Goal: Complete application form: Complete application form

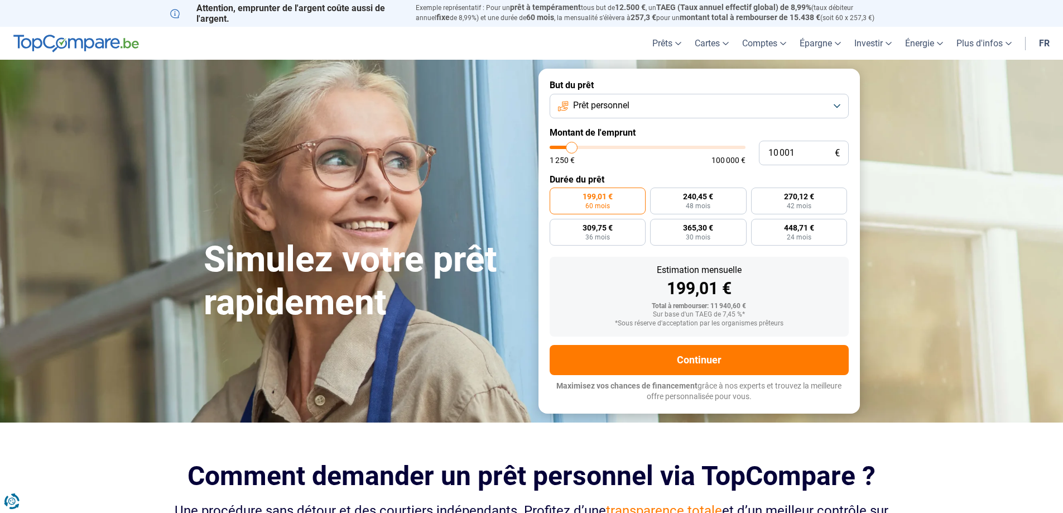
click at [643, 102] on button "Prêt personnel" at bounding box center [699, 106] width 299 height 25
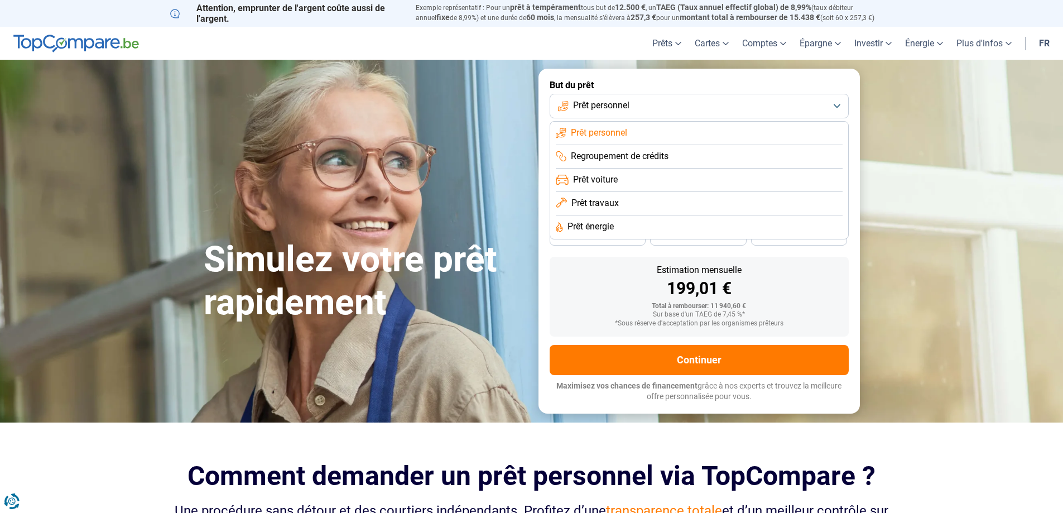
click at [621, 104] on span "Prêt personnel" at bounding box center [601, 105] width 56 height 12
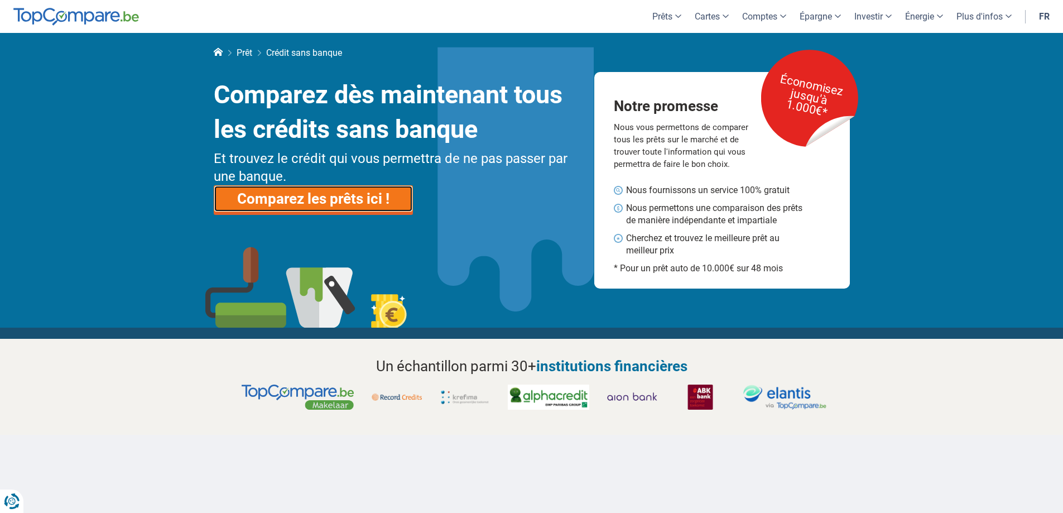
click at [359, 195] on link "Comparez les prêts ici !" at bounding box center [313, 198] width 199 height 27
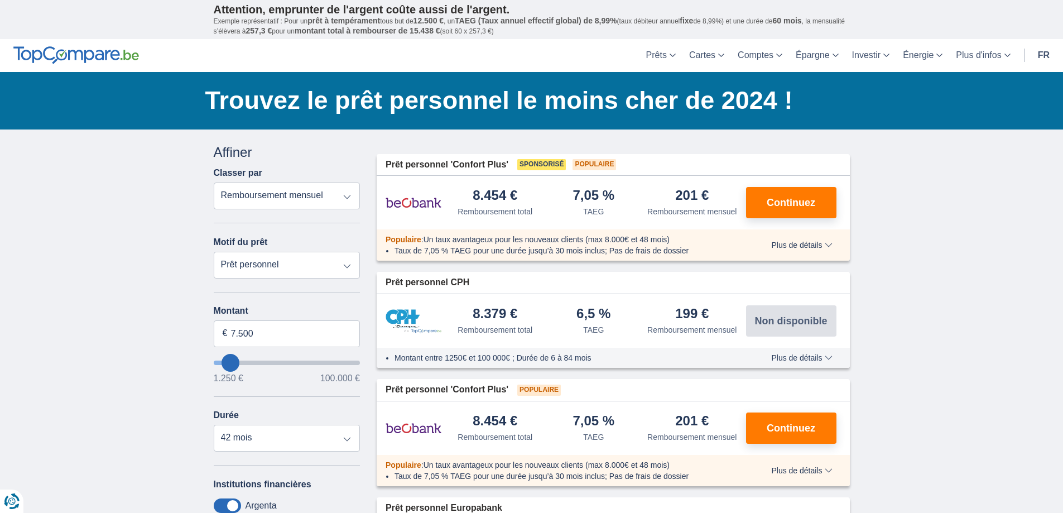
click at [348, 267] on select "Prêt personnel Voiture Moto / vélo Caravane / mobilhome Travaux Energie Rachat …" at bounding box center [287, 265] width 147 height 27
click at [214, 252] on select "Prêt personnel Voiture Moto / vélo Caravane / mobilhome Travaux Energie Rachat …" at bounding box center [287, 265] width 147 height 27
click at [314, 261] on select "Prêt personnel Voiture Moto / vélo Caravane / mobilhome Travaux Energie Rachat …" at bounding box center [287, 265] width 147 height 27
click at [319, 252] on select "Prêt personnel Voiture Moto / vélo Caravane / mobilhome Travaux Energie Rachat …" at bounding box center [287, 265] width 147 height 27
click at [301, 275] on select "Prêt personnel Voiture Moto / vélo Caravane / mobilhome Travaux Energie Rachat …" at bounding box center [287, 265] width 147 height 27
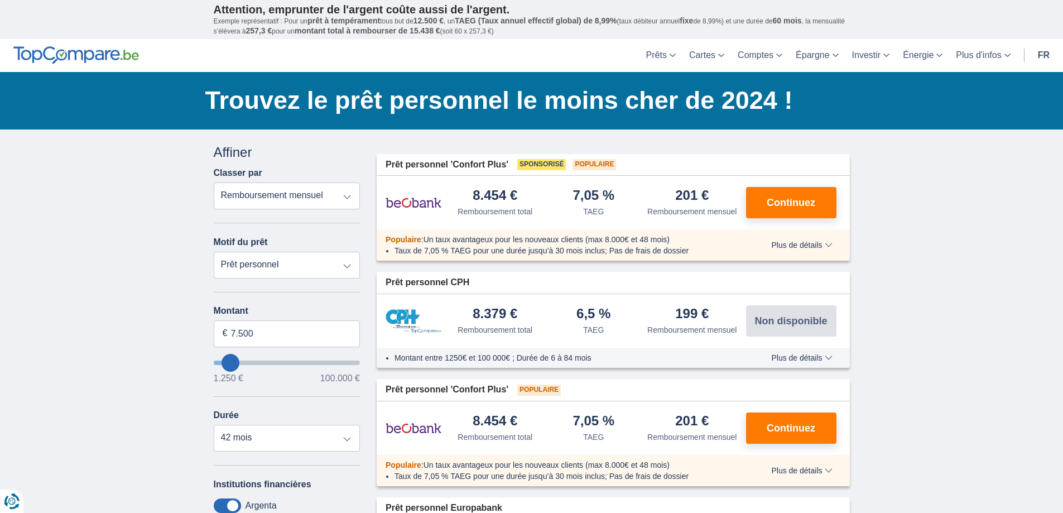
click at [102, 45] on header "Prêts Prêt personnel Prêt hypothécaire Prêt voiture Prêt travaux Cartes Cartes …" at bounding box center [531, 55] width 1063 height 33
click at [121, 50] on img at bounding box center [76, 55] width 126 height 18
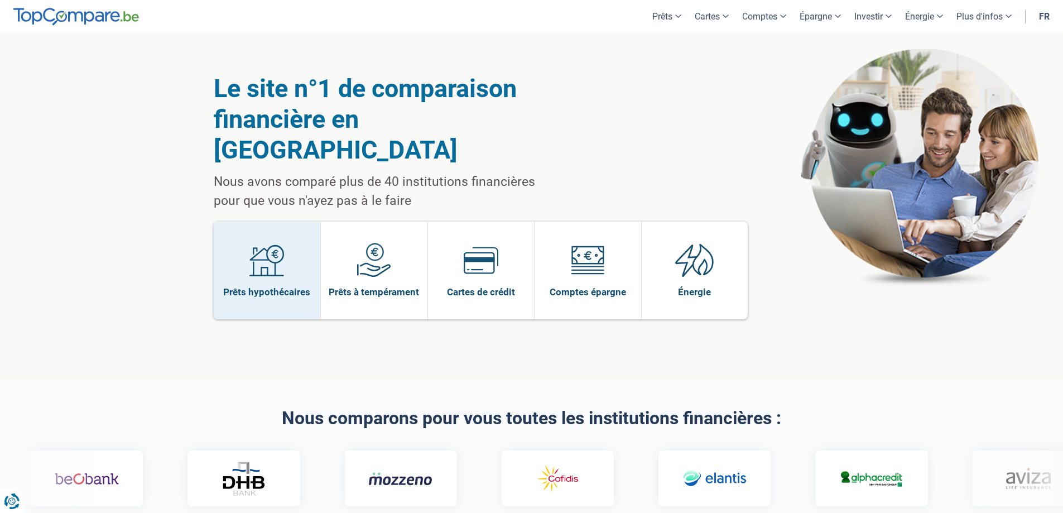
click at [255, 243] on img at bounding box center [267, 260] width 35 height 35
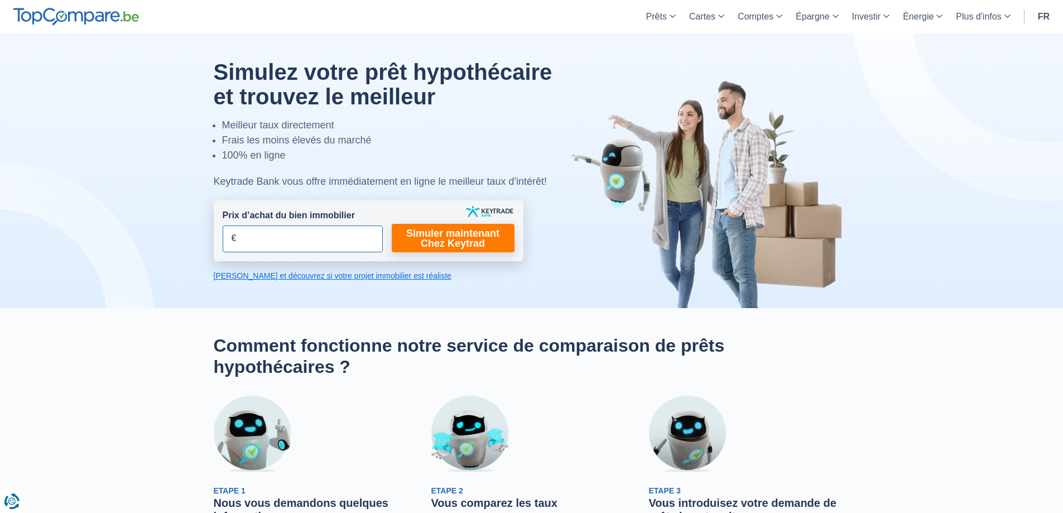
click at [263, 244] on input "Prix d’achat du bien immobilier" at bounding box center [303, 239] width 160 height 27
type input "560.000"
click at [447, 225] on link "Simuler maintenant Chez Keytrad" at bounding box center [453, 238] width 123 height 28
click at [443, 238] on link "Simuler maintenant Chez Keytrad" at bounding box center [453, 238] width 123 height 28
click at [331, 275] on link "Calculez et découvrez si votre projet immobilier est réaliste" at bounding box center [369, 275] width 310 height 11
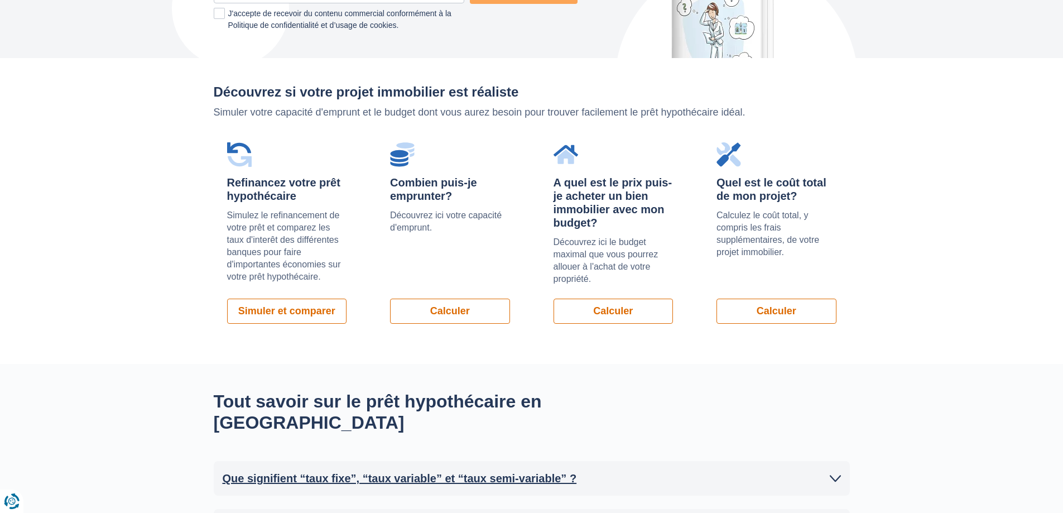
scroll to position [770, 0]
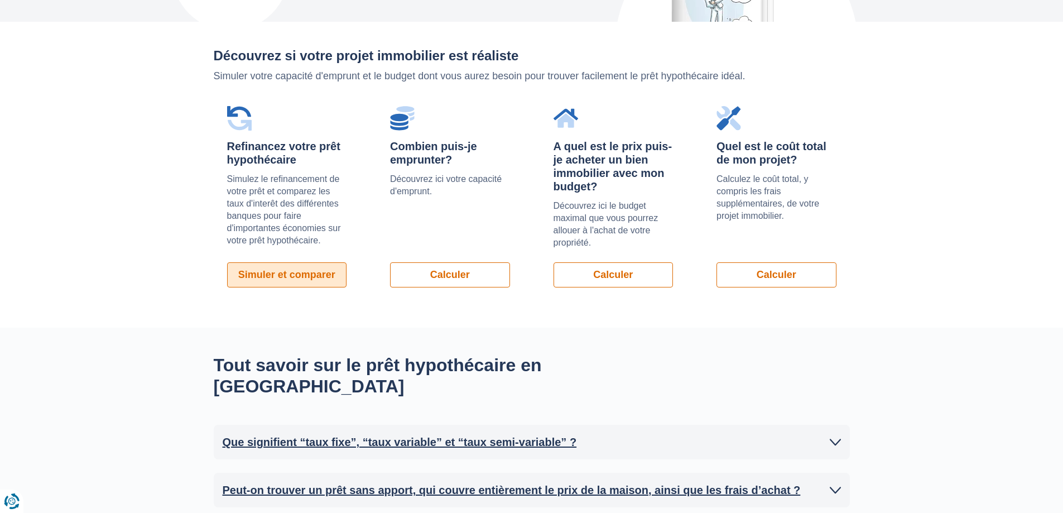
click at [307, 262] on link "Simuler et comparer" at bounding box center [287, 274] width 120 height 25
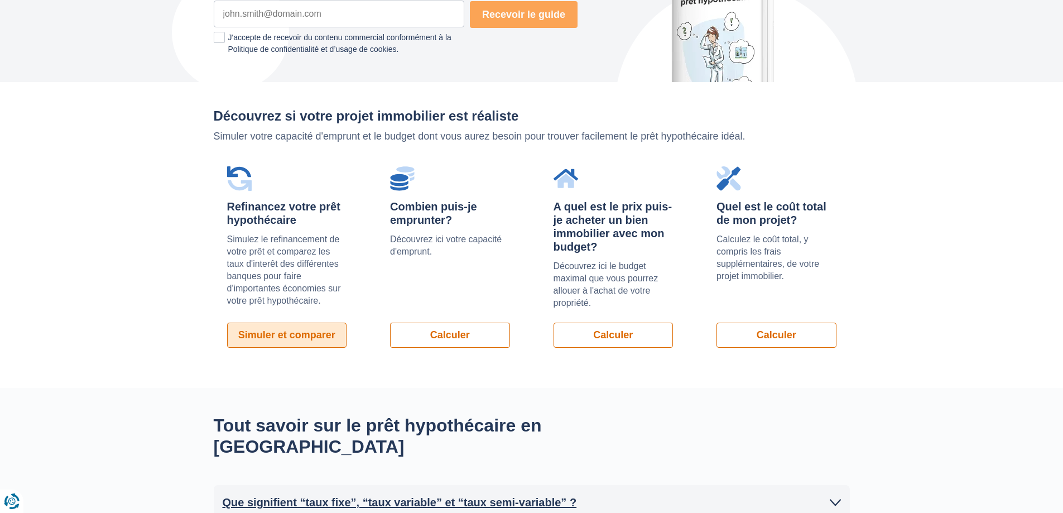
scroll to position [714, 0]
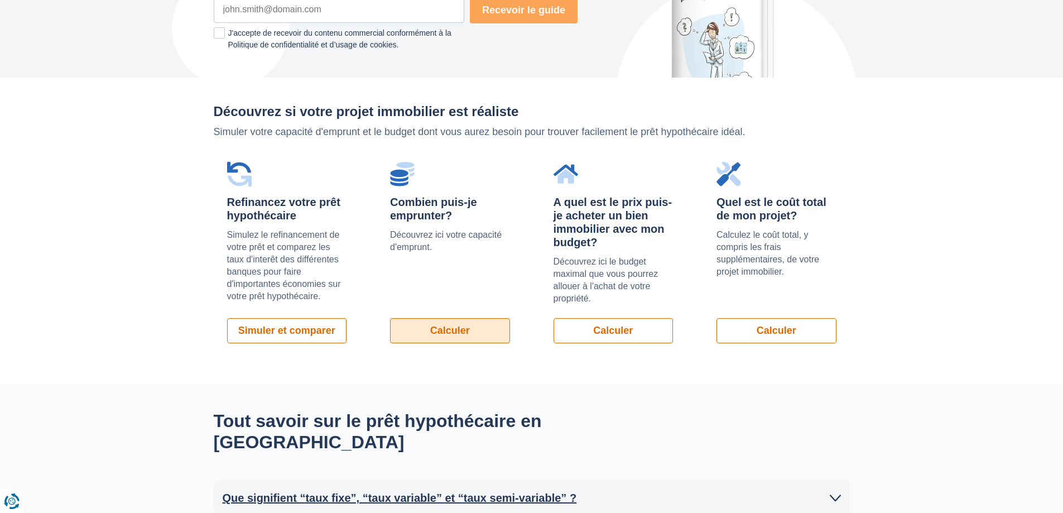
click at [463, 318] on link "Calculer" at bounding box center [450, 330] width 120 height 25
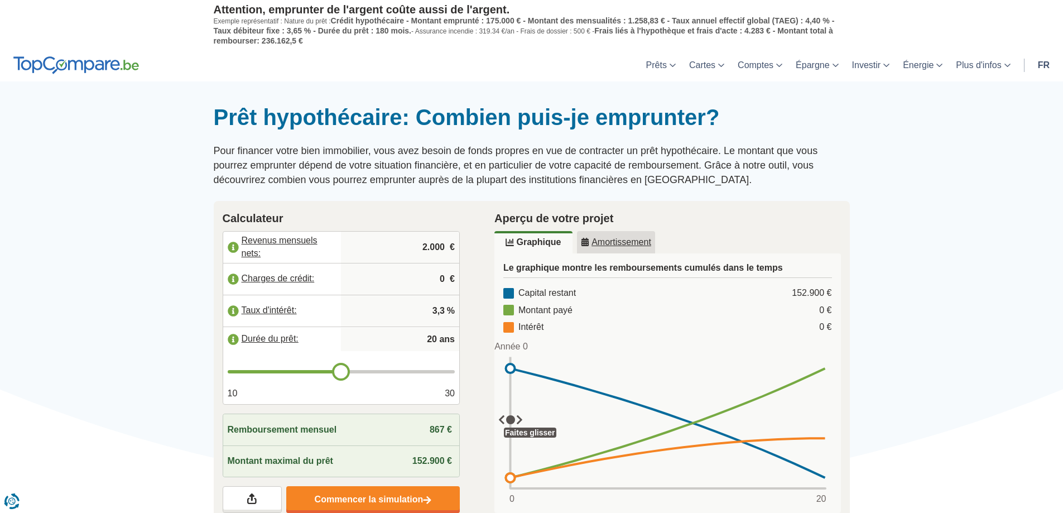
click at [365, 248] on input "2.000" at bounding box center [400, 247] width 109 height 30
type input "6.500"
drag, startPoint x: 435, startPoint y: 280, endPoint x: 444, endPoint y: 272, distance: 12.7
click at [463, 279] on div "Calculateur Revenus mensuels nets: 6.500 € Charges de crédit: 0 € Taux d'intérê…" at bounding box center [341, 362] width 272 height 322
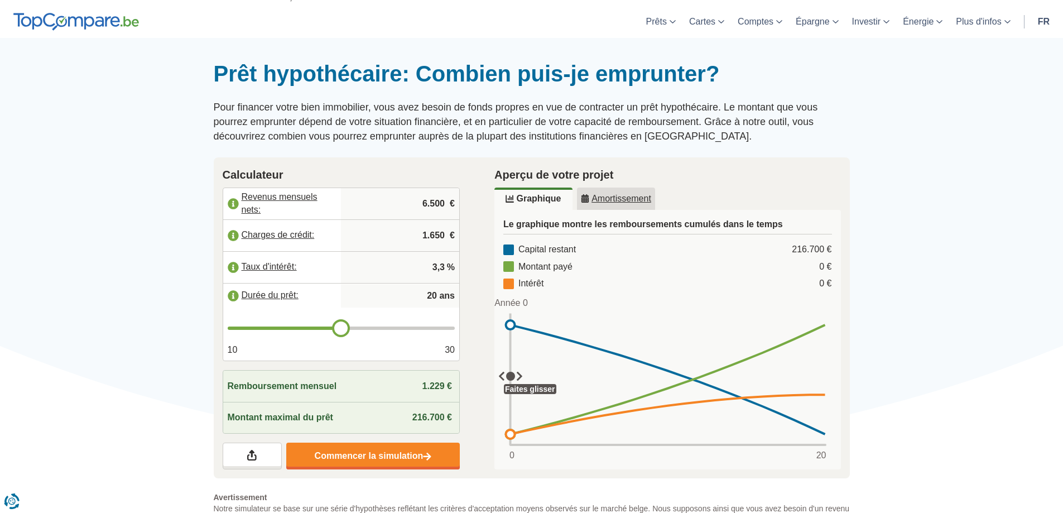
scroll to position [112, 0]
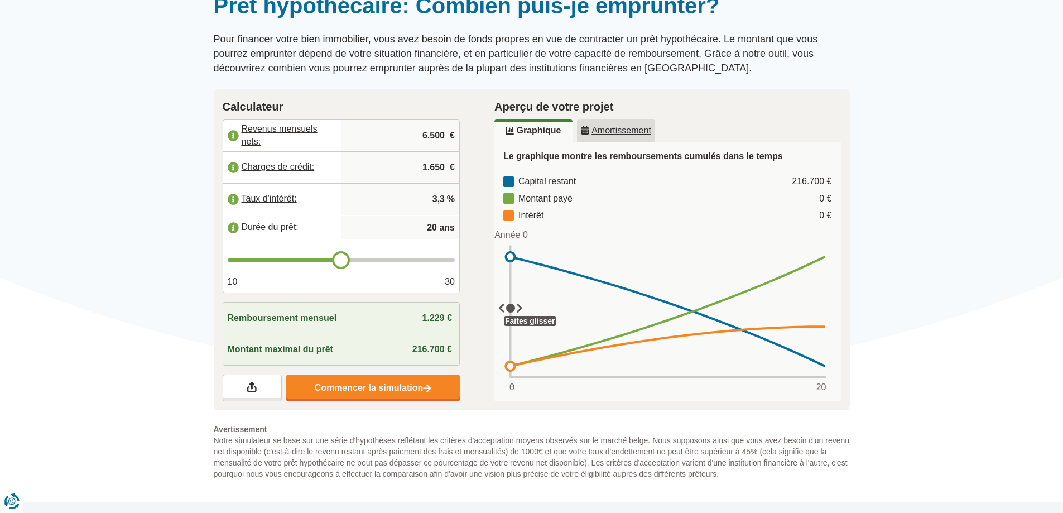
type input "1.650"
type input "21"
type input "22"
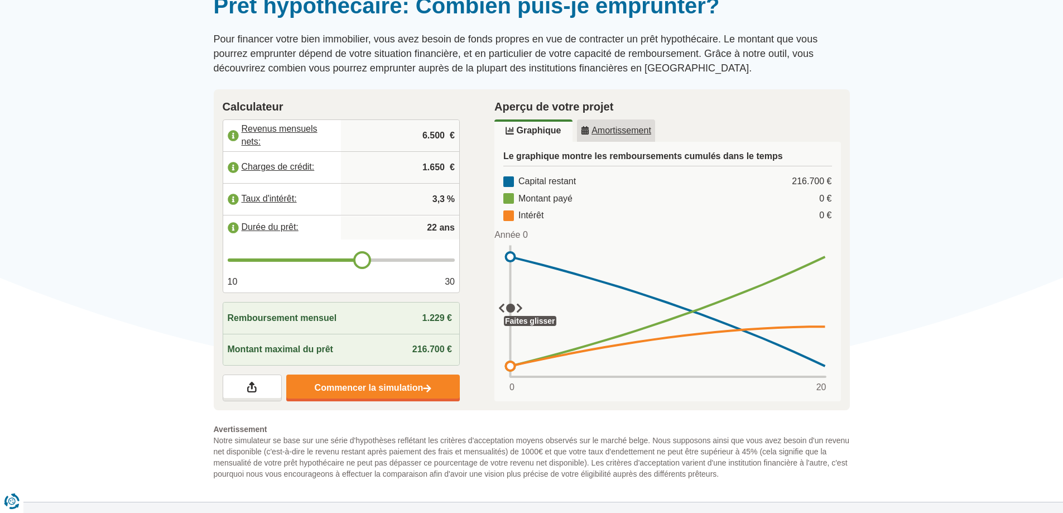
type input "23"
type input "24"
type input "25"
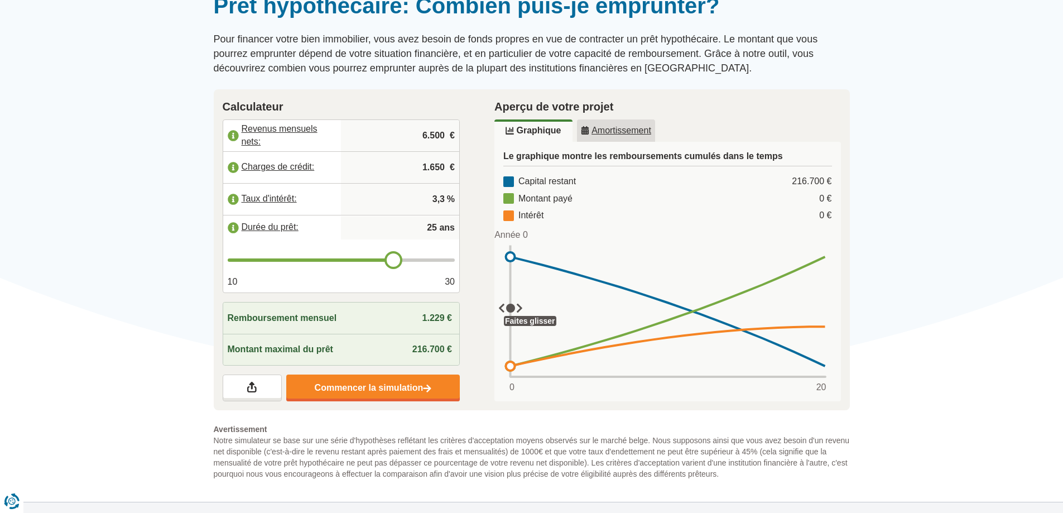
drag, startPoint x: 344, startPoint y: 259, endPoint x: 391, endPoint y: 259, distance: 46.3
type input "25"
click at [391, 259] on input "range" at bounding box center [342, 259] width 228 height 3
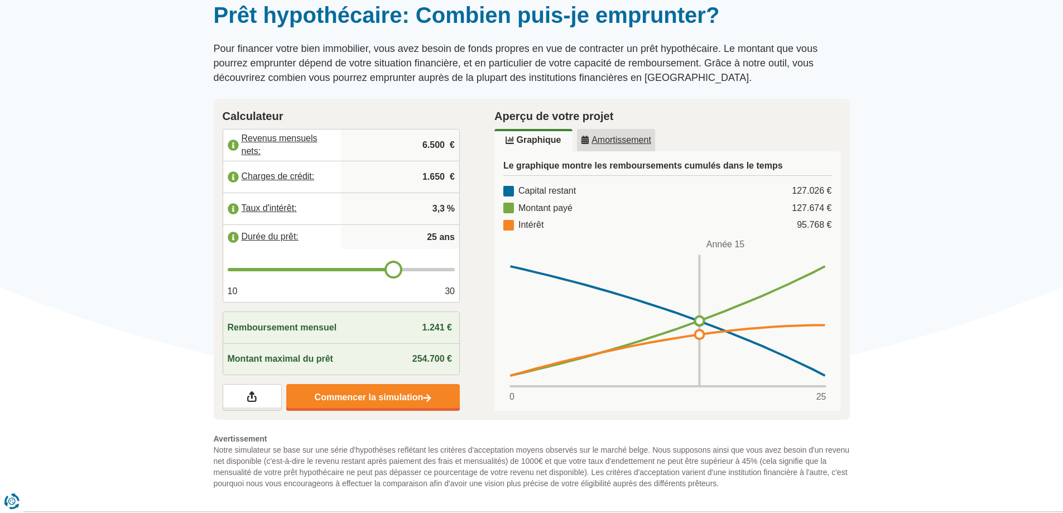
scroll to position [167, 0]
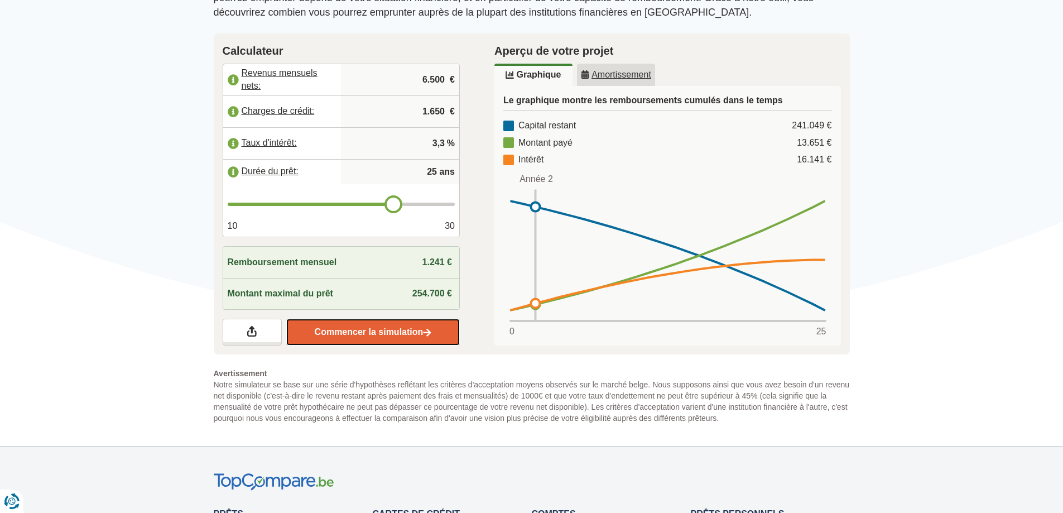
click at [392, 327] on link "Commencer la simulation" at bounding box center [373, 332] width 174 height 27
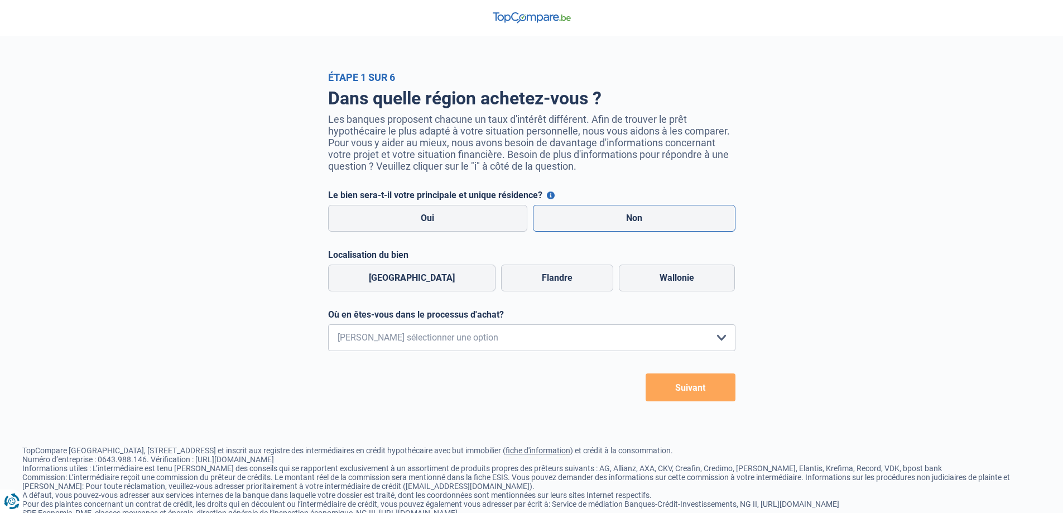
click at [592, 219] on label "Non" at bounding box center [634, 218] width 203 height 27
click at [592, 219] on input "Non" at bounding box center [634, 218] width 203 height 27
radio input "true"
click at [722, 287] on label "Wallonie" at bounding box center [677, 278] width 116 height 27
click at [722, 287] on input "Wallonie" at bounding box center [677, 278] width 116 height 27
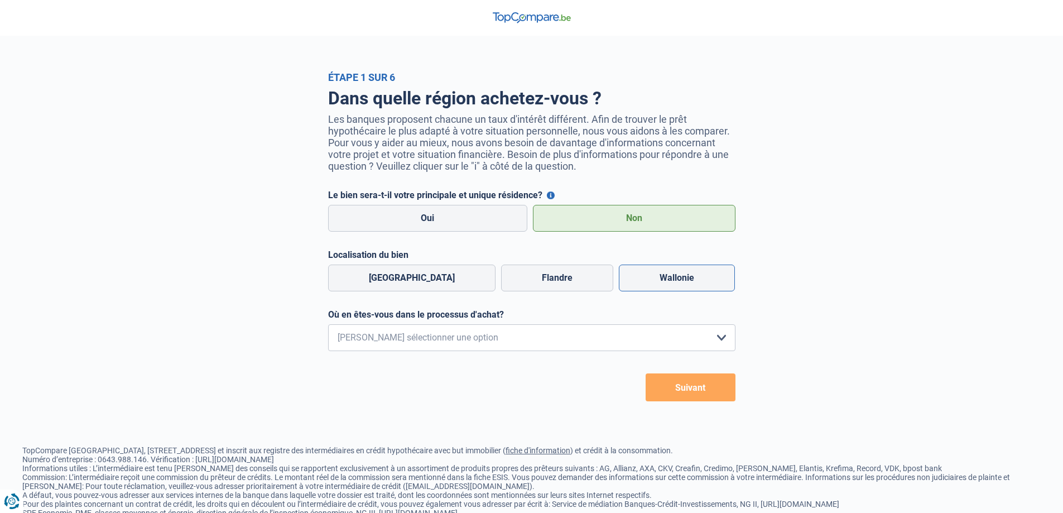
radio input "true"
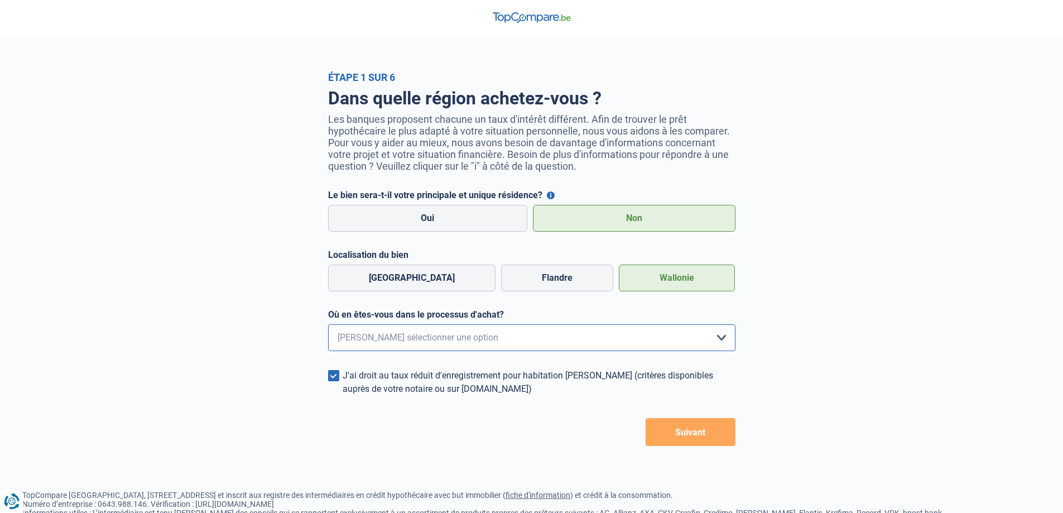
drag, startPoint x: 413, startPoint y: 328, endPoint x: 409, endPoint y: 333, distance: 6.7
click at [412, 328] on select "Je me renseigne juste car je n'ai pas de projet d'achat concret actuellement Je…" at bounding box center [531, 337] width 407 height 27
select select "1c"
click at [328, 328] on select "Je me renseigne juste car je n'ai pas de projet d'achat concret actuellement Je…" at bounding box center [531, 337] width 407 height 27
click at [695, 446] on button "Suivant" at bounding box center [691, 432] width 90 height 28
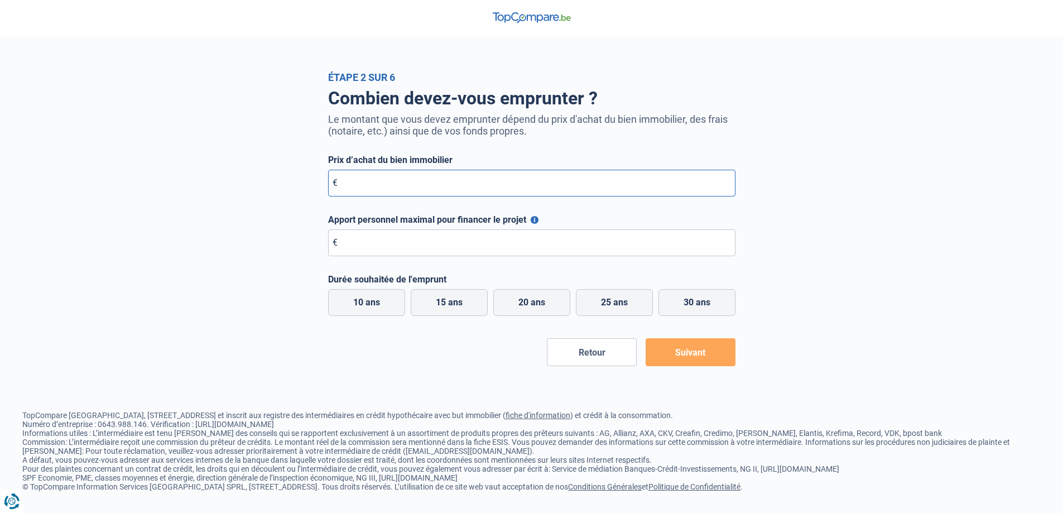
click at [370, 183] on input "Prix d’achat du bien immobilier" at bounding box center [531, 183] width 407 height 27
type input "560.000"
click at [402, 237] on input "Apport personnel maximal pour financer le projet" at bounding box center [531, 242] width 407 height 27
type input "0"
click at [621, 301] on label "25 ans" at bounding box center [614, 302] width 77 height 27
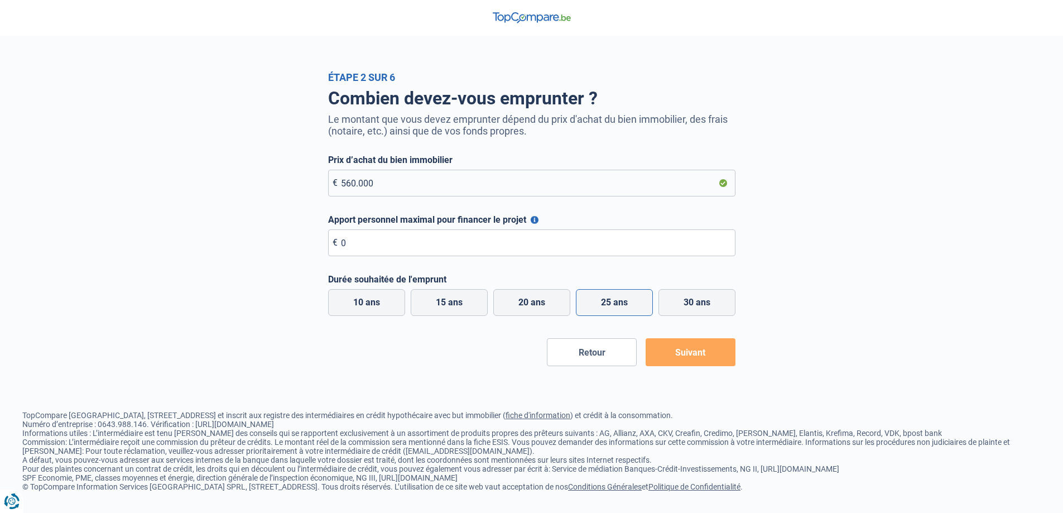
click at [621, 301] on input "25 ans" at bounding box center [614, 302] width 77 height 27
radio input "true"
click at [707, 363] on button "Suivant" at bounding box center [691, 352] width 90 height 28
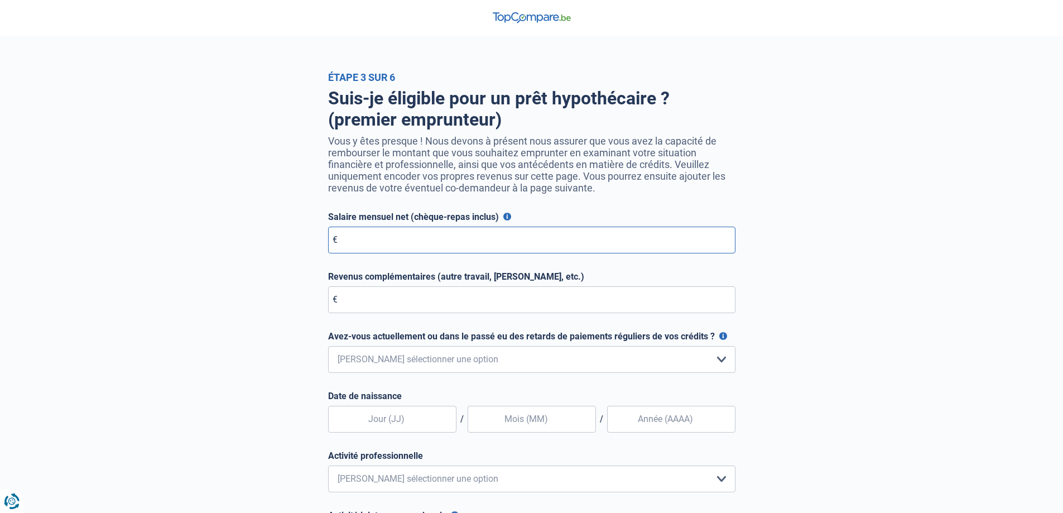
click at [390, 246] on input "Salaire mensuel net (chèque-repas inclus)" at bounding box center [531, 240] width 407 height 27
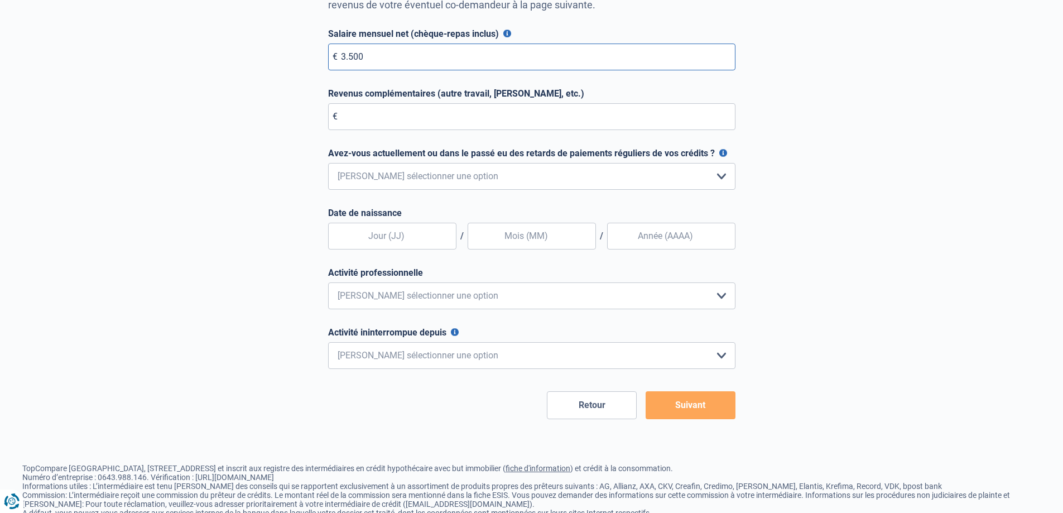
scroll to position [112, 0]
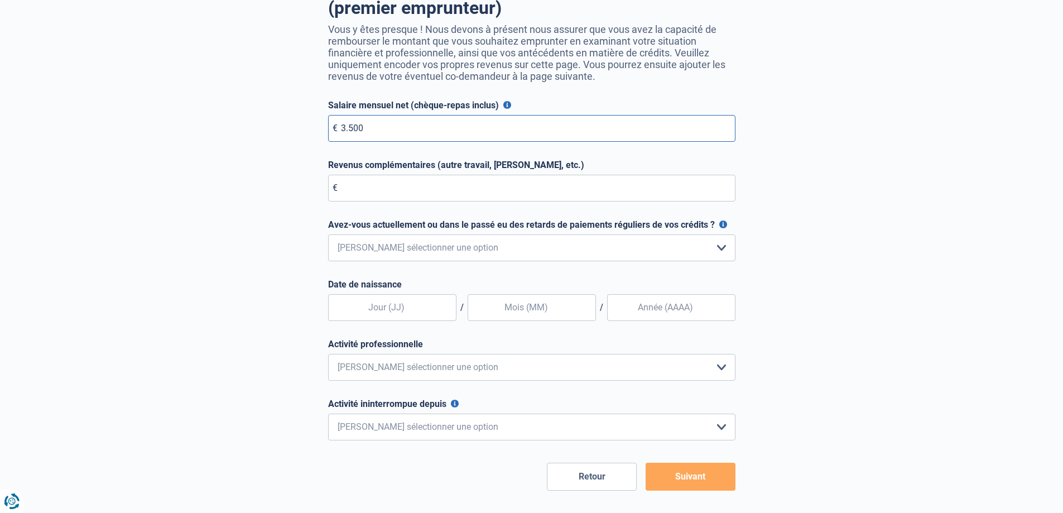
type input "3.500"
click at [395, 198] on input "Revenus complémentaires (autre travail, loyer, etc.)" at bounding box center [531, 188] width 407 height 27
drag, startPoint x: 351, startPoint y: 193, endPoint x: 306, endPoint y: 193, distance: 44.1
click at [306, 193] on div "Suis-je éligible pour un prêt hypothécaire ? (premier emprunteur) Vous y êtes p…" at bounding box center [532, 231] width 636 height 519
type input "2"
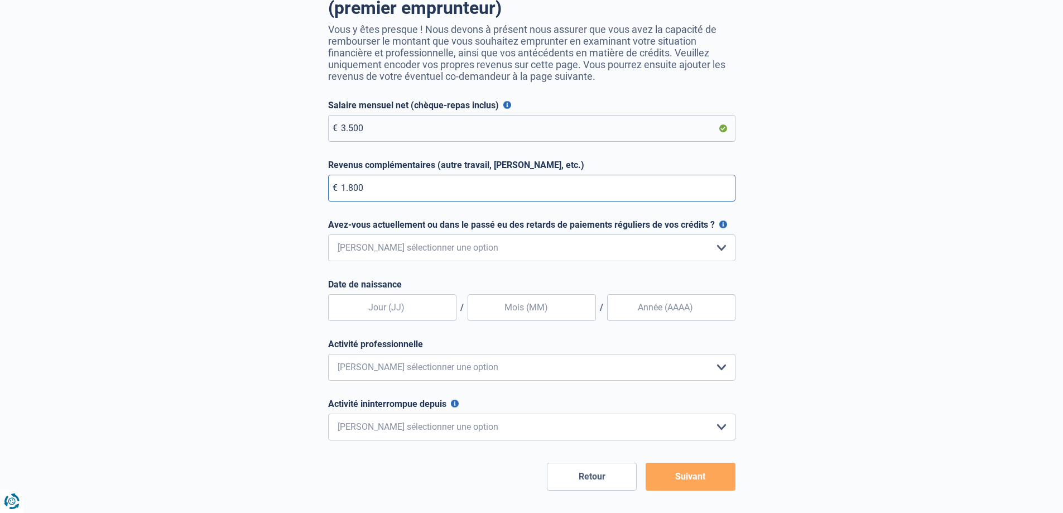
type input "1.800"
click at [372, 257] on select "Non, jamais Oui mais j'ai tout remboursé il y a moins d'un an Oui mais cela fai…" at bounding box center [531, 247] width 407 height 27
select select "0"
click at [328, 237] on select "Non, jamais Oui mais j'ai tout remboursé il y a moins d'un an Oui mais cela fai…" at bounding box center [531, 247] width 407 height 27
click at [386, 309] on input "text" at bounding box center [392, 307] width 128 height 27
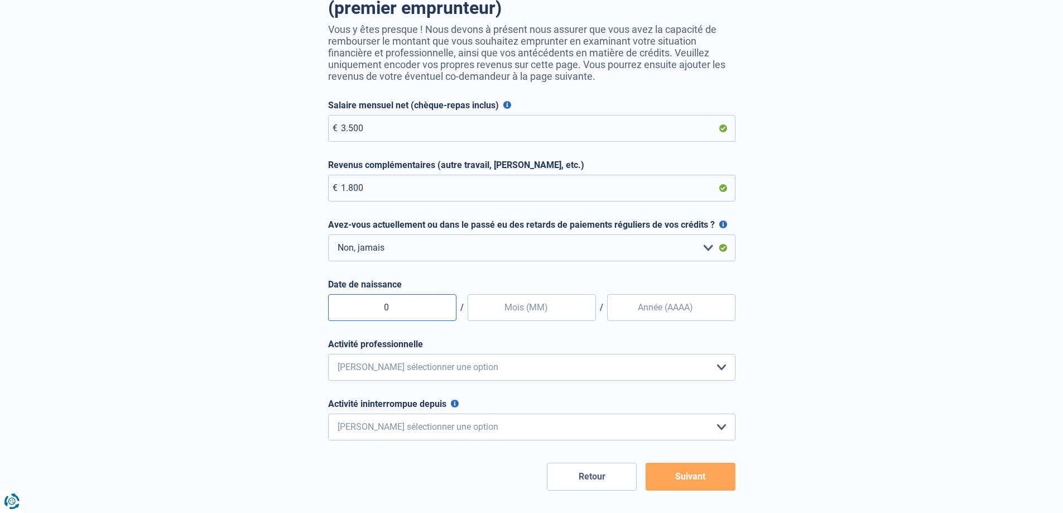
type input "03"
type input "02"
type input "1977"
click at [471, 371] on select "Employé privé Ouvrier Fonctionnaire Indépendant Dirigeant d'entreprise Pensionn…" at bounding box center [531, 367] width 407 height 27
select select "worker"
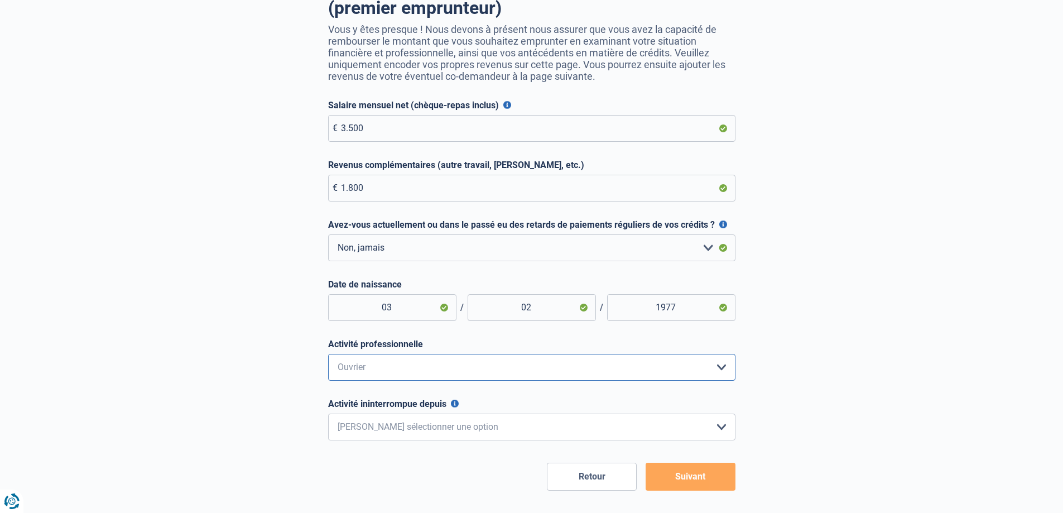
click at [328, 357] on select "Employé privé Ouvrier Fonctionnaire Indépendant Dirigeant d'entreprise Pensionn…" at bounding box center [531, 367] width 407 height 27
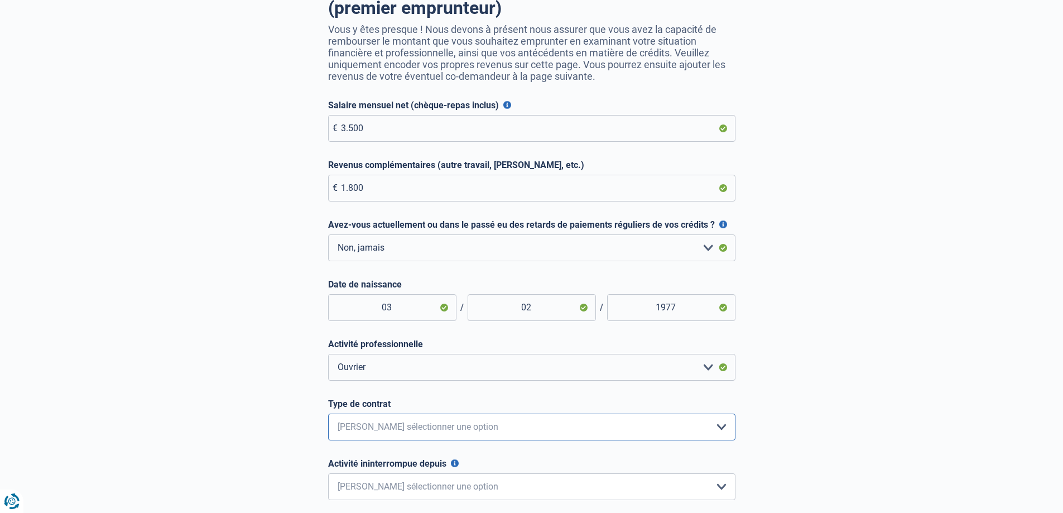
click at [393, 439] on select "Intérimaire Contrat à Durée Indéterminée Contrat à Durée Déterminée Veuillez sé…" at bounding box center [531, 427] width 407 height 27
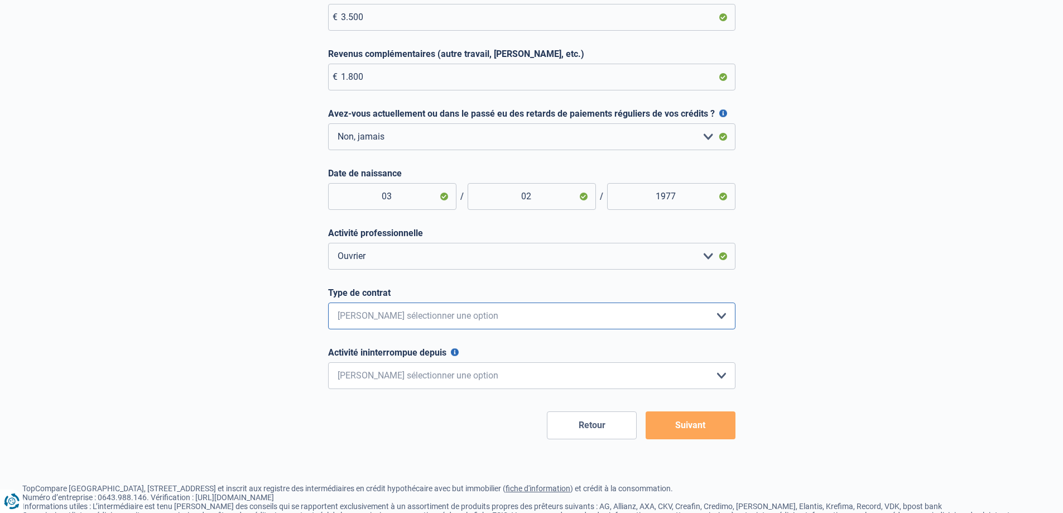
scroll to position [223, 0]
click at [380, 320] on select "Intérimaire Contrat à Durée Indéterminée Contrat à Durée Déterminée Veuillez sé…" at bounding box center [531, 315] width 407 height 27
select select "permanent"
click at [328, 305] on select "Intérimaire Contrat à Durée Indéterminée Contrat à Durée Déterminée Veuillez sé…" at bounding box center [531, 315] width 407 height 27
click at [391, 380] on select "< 6 mois 6 - 12 mois 12 - 24 mois 24 - 36 mois > 36 mois Veuillez sélectionner …" at bounding box center [531, 375] width 407 height 27
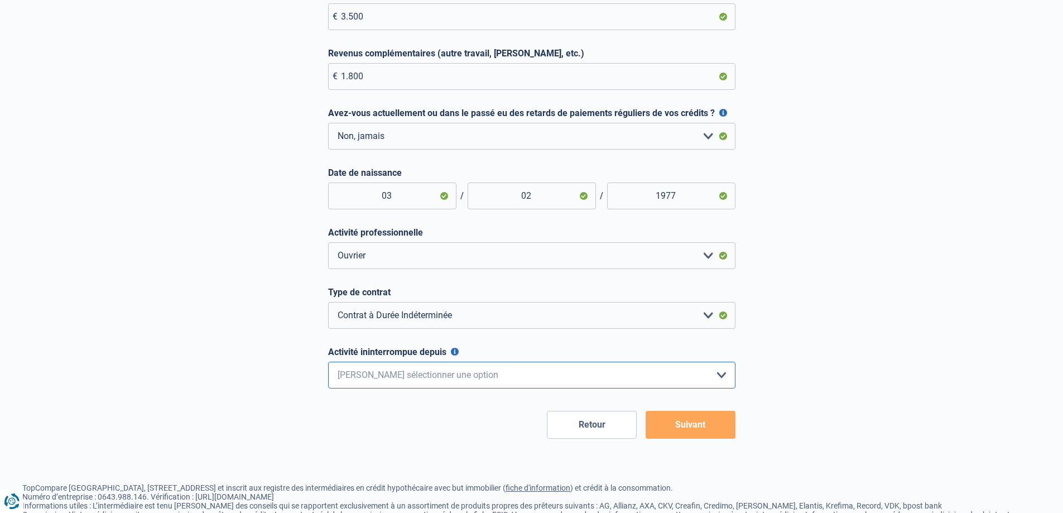
select select "more36"
click at [328, 365] on select "< 6 mois 6 - 12 mois 12 - 24 mois 24 - 36 mois > 36 mois Veuillez sélectionner …" at bounding box center [531, 375] width 407 height 27
click at [678, 426] on button "Suivant" at bounding box center [691, 425] width 90 height 28
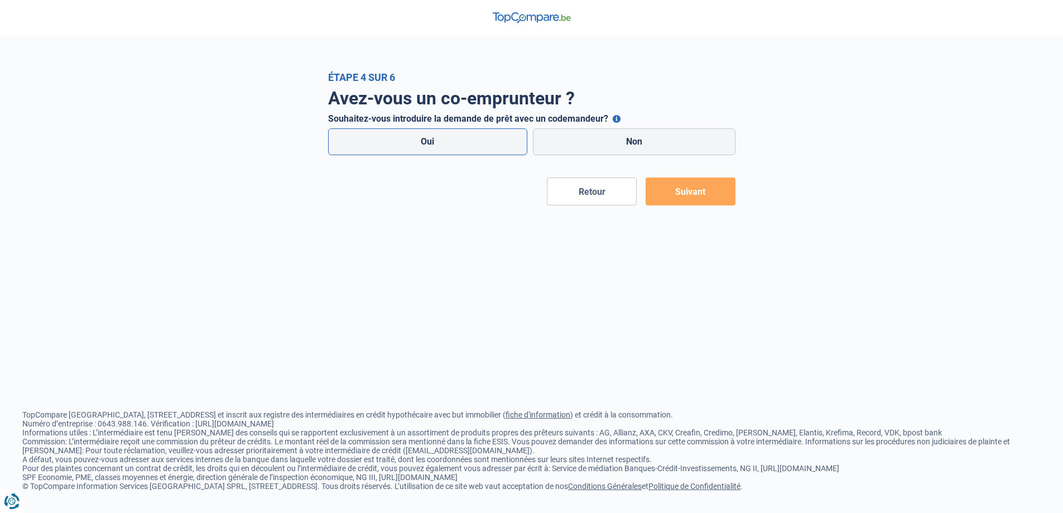
click at [430, 145] on label "Oui" at bounding box center [428, 141] width 200 height 27
click at [430, 145] on input "Oui" at bounding box center [428, 141] width 200 height 27
radio input "true"
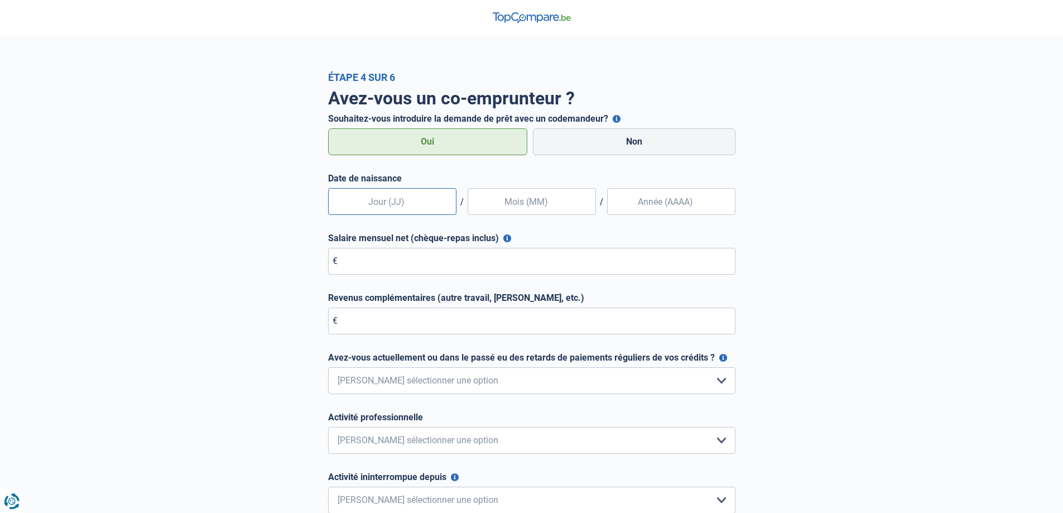
click at [362, 200] on input "text" at bounding box center [392, 201] width 128 height 27
type input "04"
type input "02"
type input "1982"
click at [389, 268] on input "Salaire mensuel net (chèque-repas inclus)" at bounding box center [531, 261] width 407 height 27
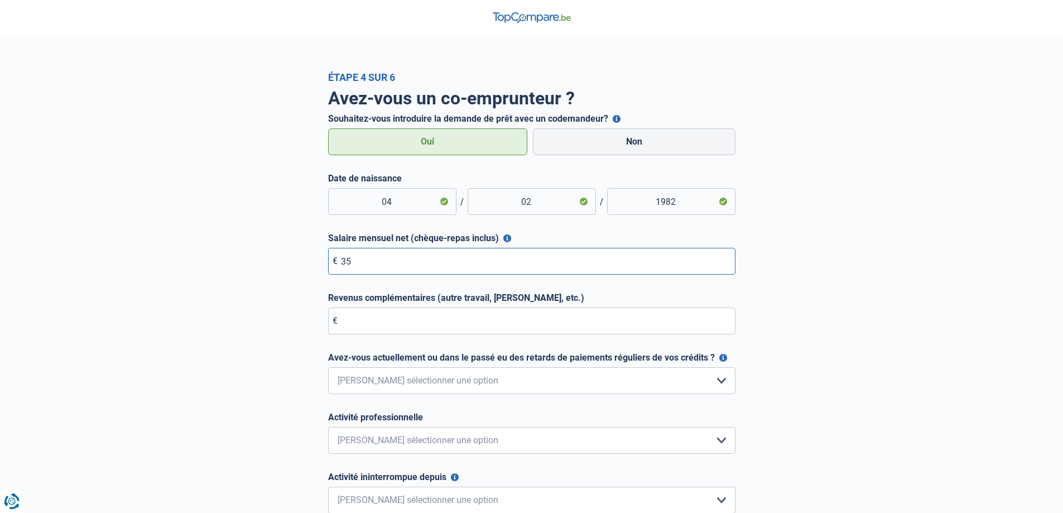
type input "3"
type input "2.500"
click at [367, 308] on input "Revenus complémentaires (autre travail, loyer, etc.)" at bounding box center [531, 321] width 407 height 27
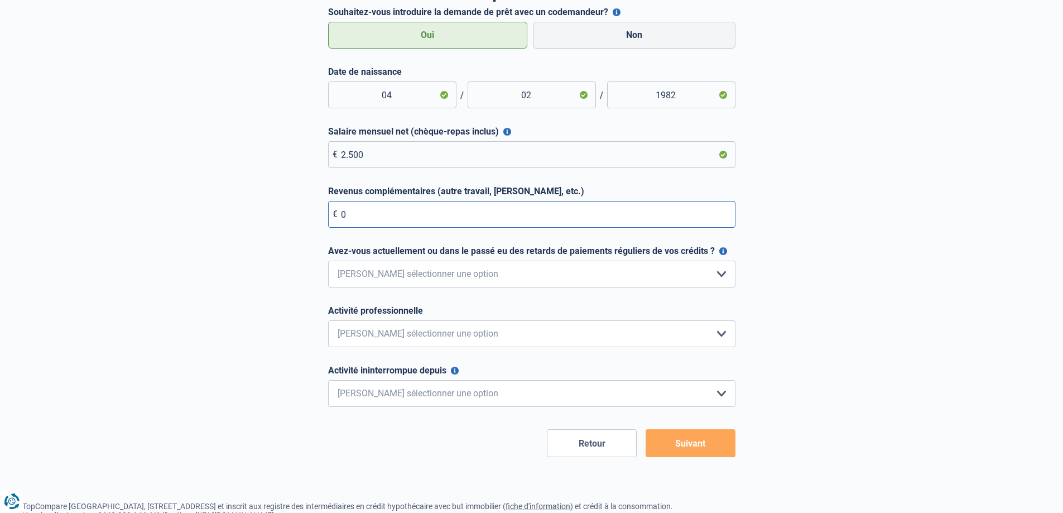
scroll to position [112, 0]
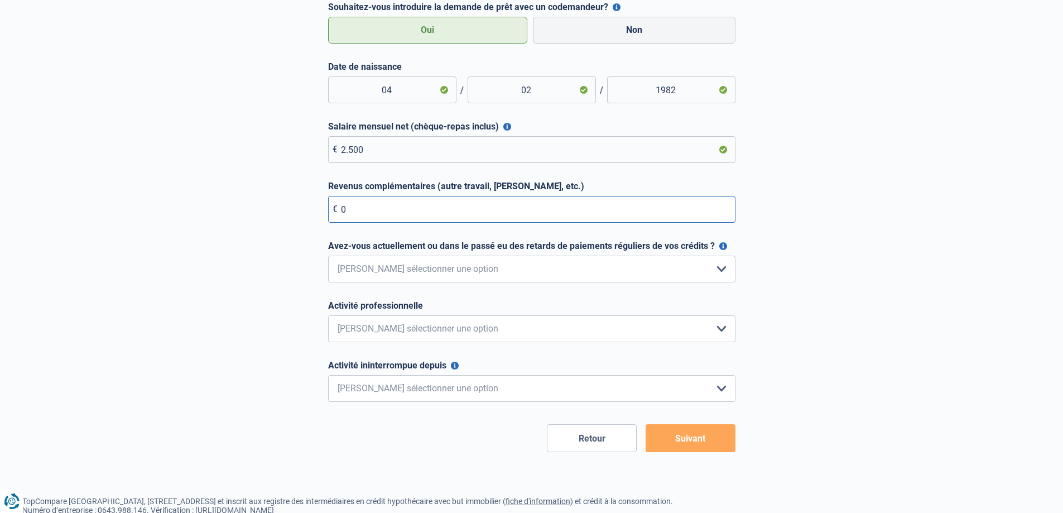
type input "0"
click at [365, 263] on select "Non, jamais Oui mais j'ai tout remboursé il y a moins d'un an Oui mais cela fai…" at bounding box center [531, 269] width 407 height 27
select select "0"
click at [328, 256] on select "Non, jamais Oui mais j'ai tout remboursé il y a moins d'un an Oui mais cela fai…" at bounding box center [531, 269] width 407 height 27
click at [357, 343] on div "Date de naissance 04 / 02 / 1982 Salaire mensuel net (chèque-repas inclus) Pour…" at bounding box center [531, 231] width 407 height 341
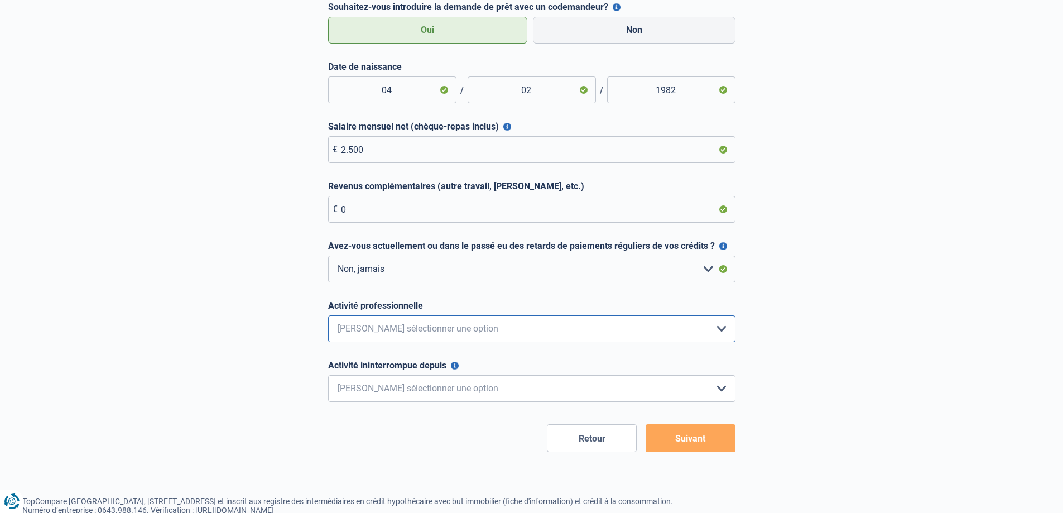
click at [357, 329] on select "Employé privé Ouvrier Fonctionnaire Indépendant Dirigeant d'entreprise Pensionn…" at bounding box center [531, 328] width 407 height 27
select select "official"
click at [328, 316] on select "Employé privé Ouvrier Fonctionnaire Indépendant Dirigeant d'entreprise Pensionn…" at bounding box center [531, 328] width 407 height 27
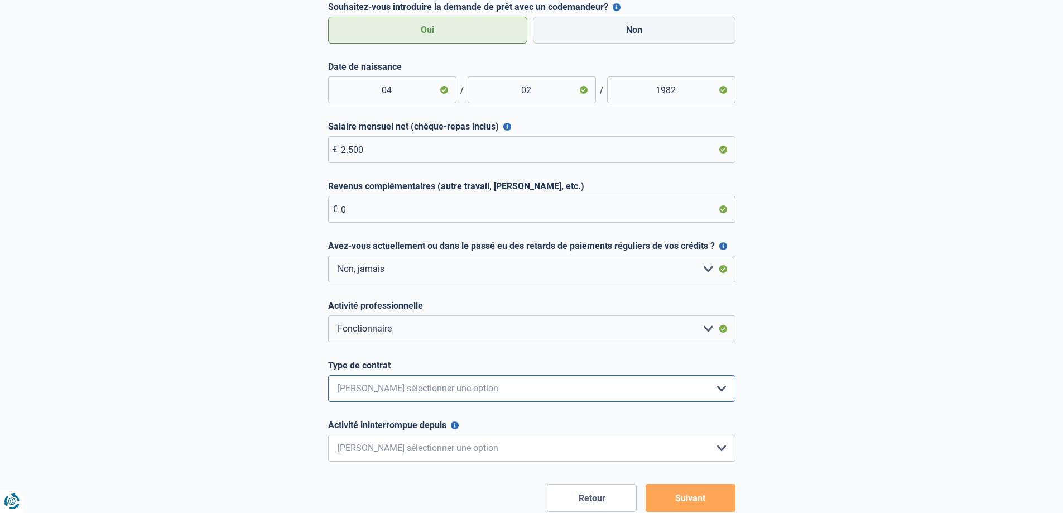
click at [410, 386] on select "Intérimaire Contrat à Durée Indéterminée Contrat à Durée Déterminée Veuillez sé…" at bounding box center [531, 388] width 407 height 27
click at [328, 376] on select "Intérimaire Contrat à Durée Indéterminée Contrat à Durée Déterminée Veuillez sé…" at bounding box center [531, 388] width 407 height 27
click at [366, 366] on label "Type de contrat" at bounding box center [531, 365] width 407 height 11
click at [366, 375] on select "Intérimaire Contrat à Durée Indéterminée Contrat à Durée Déterminée Veuillez sé…" at bounding box center [531, 388] width 407 height 27
click at [370, 389] on select "Intérimaire Contrat à Durée Indéterminée Contrat à Durée Déterminée Veuillez sé…" at bounding box center [531, 388] width 407 height 27
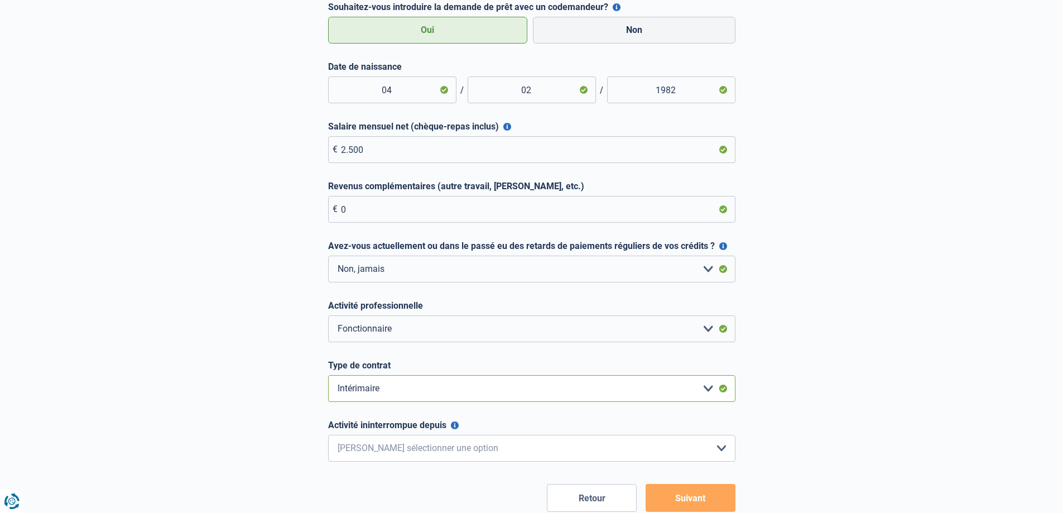
select select "permanent"
click at [328, 376] on select "Intérimaire Contrat à Durée Indéterminée Contrat à Durée Déterminée Veuillez sé…" at bounding box center [531, 388] width 407 height 27
drag, startPoint x: 382, startPoint y: 447, endPoint x: 338, endPoint y: 446, distance: 43.5
click at [338, 446] on select "< 6 mois 6 - 12 mois 12 - 24 mois 24 - 36 mois > 36 mois Veuillez sélectionner …" at bounding box center [531, 448] width 407 height 27
select select "more36"
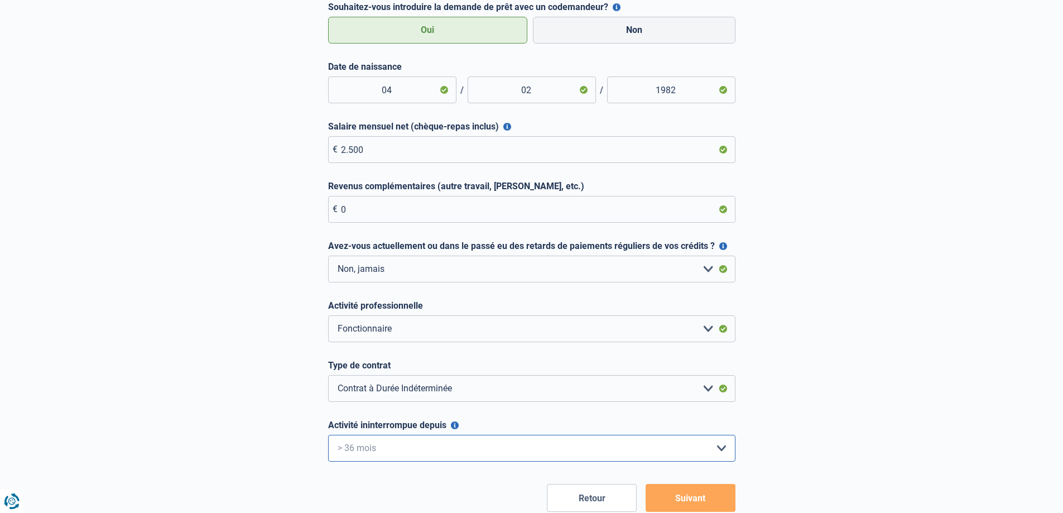
click at [328, 435] on select "< 6 mois 6 - 12 mois 12 - 24 mois 24 - 36 mois > 36 mois Veuillez sélectionner …" at bounding box center [531, 448] width 407 height 27
click at [716, 509] on button "Suivant" at bounding box center [691, 498] width 90 height 28
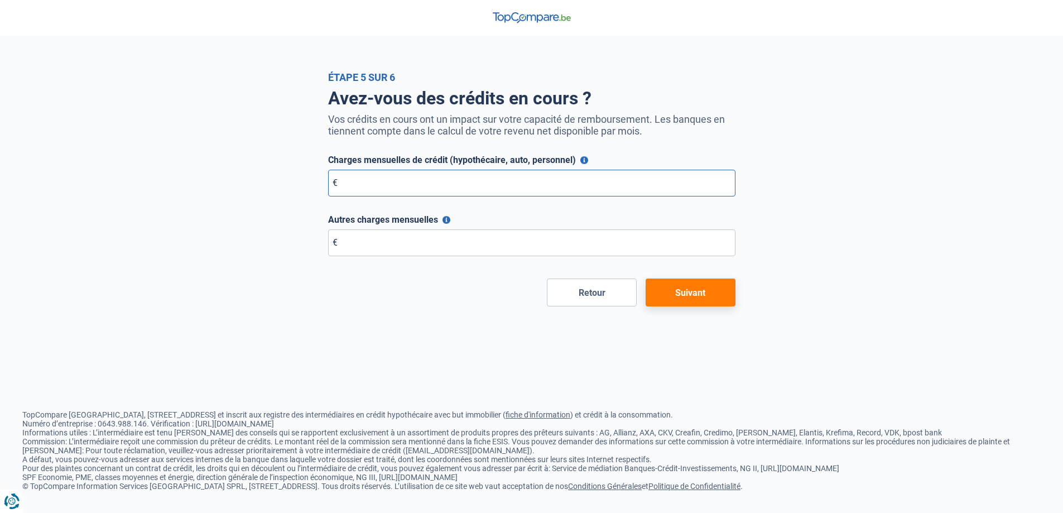
click at [368, 186] on input "Charges mensuelles de crédit (hypothécaire, auto, personnel)" at bounding box center [531, 183] width 407 height 27
type input "1.650"
click at [368, 240] on input "Autres charges mensuelles" at bounding box center [531, 242] width 407 height 27
click at [691, 293] on button "Suivant" at bounding box center [691, 293] width 90 height 28
